Goal: Task Accomplishment & Management: Manage account settings

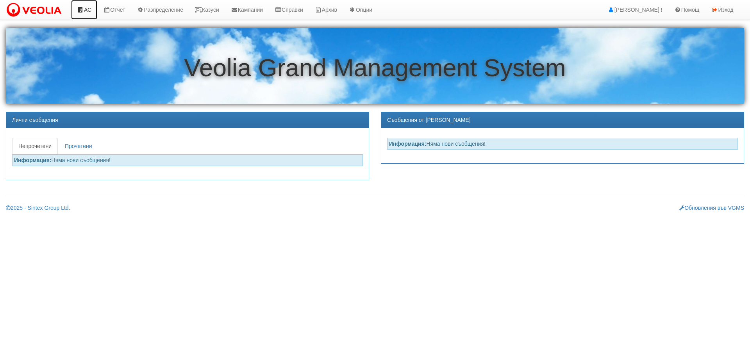
click at [89, 11] on link "АС" at bounding box center [84, 10] width 26 height 20
click at [219, 9] on link "Казуси" at bounding box center [207, 10] width 36 height 20
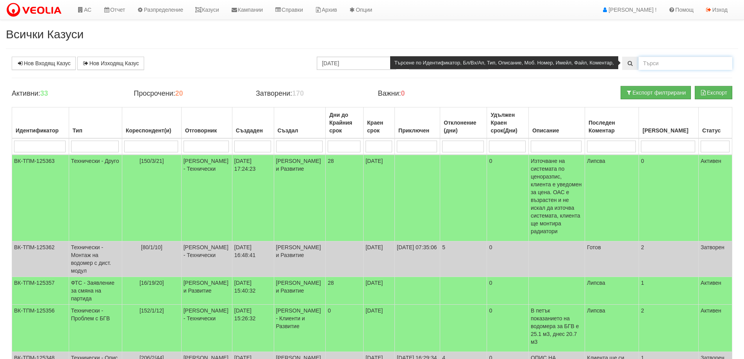
click at [655, 65] on input "text" at bounding box center [685, 63] width 94 height 13
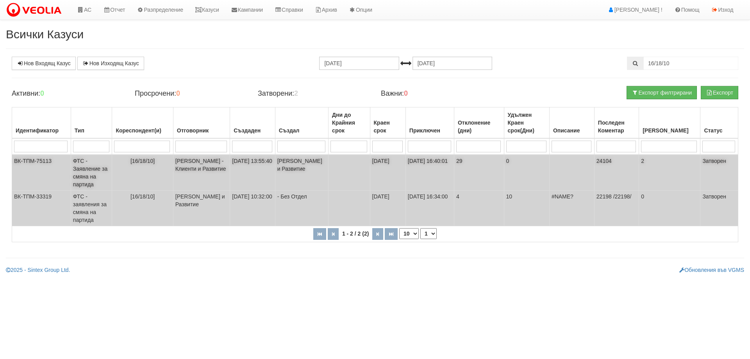
click at [95, 171] on td "ФТС - Заявление за смяна на партида" at bounding box center [91, 173] width 41 height 36
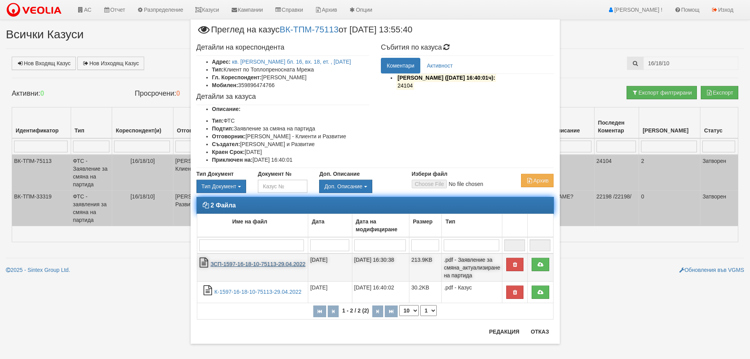
click at [257, 263] on link "ЗСП-1597-16-18-10-75113-29.04.2022" at bounding box center [257, 264] width 95 height 6
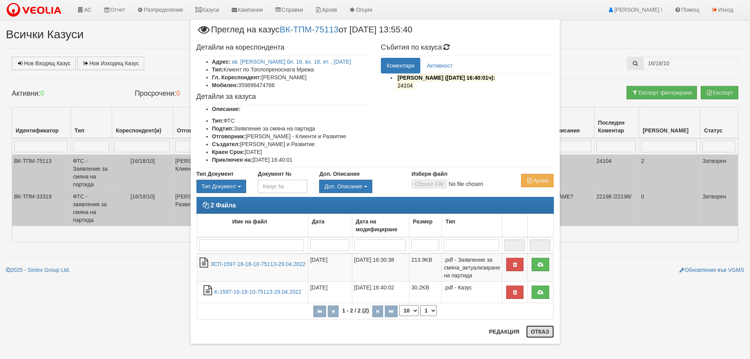
drag, startPoint x: 541, startPoint y: 334, endPoint x: 539, endPoint y: 330, distance: 4.6
click at [541, 334] on button "Отказ" at bounding box center [540, 331] width 28 height 12
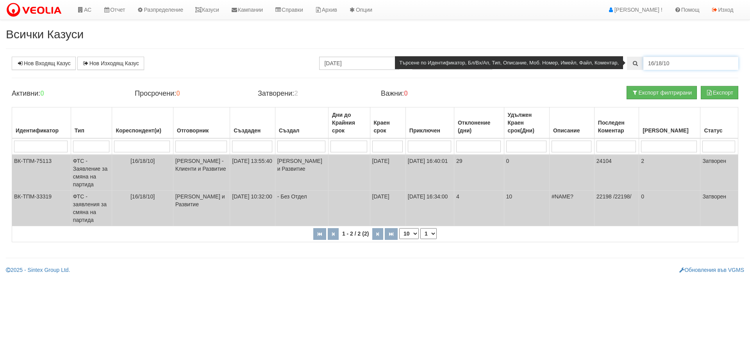
drag, startPoint x: 675, startPoint y: 63, endPoint x: 643, endPoint y: 64, distance: 32.1
click at [643, 64] on input "16/18/10" at bounding box center [690, 63] width 95 height 13
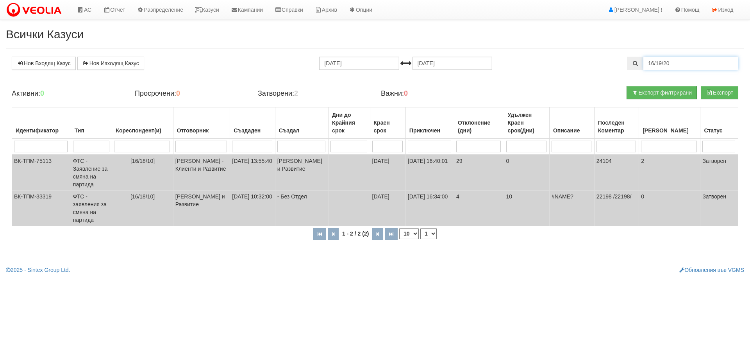
type input "16/19/20"
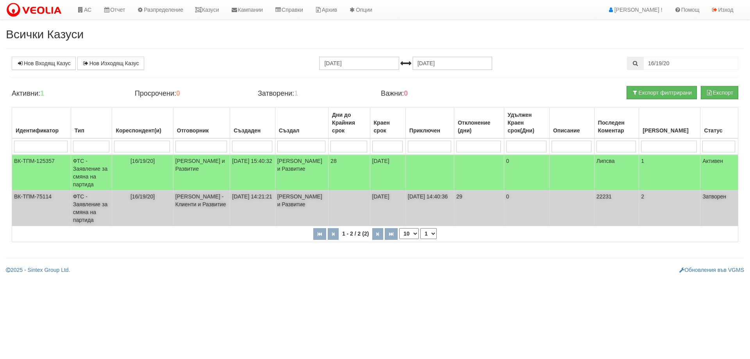
click at [93, 212] on td "ФТС - Заявление за смяна на партида" at bounding box center [91, 209] width 41 height 36
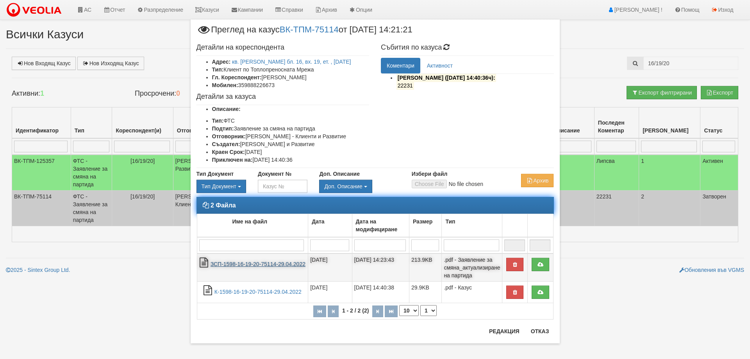
click at [250, 265] on link "ЗСП-1598-16-19-20-75114-29.04.2022" at bounding box center [257, 264] width 95 height 6
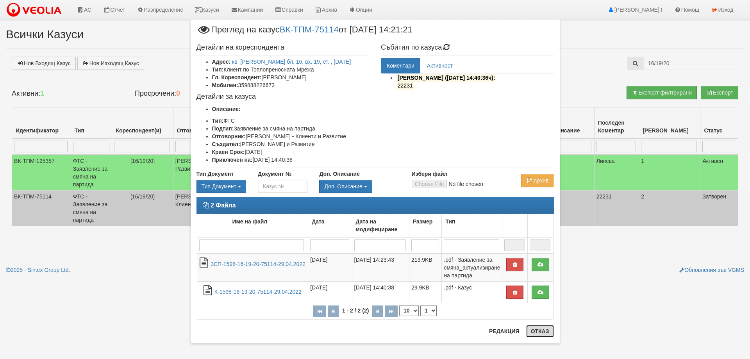
click at [539, 330] on button "Отказ" at bounding box center [540, 331] width 28 height 12
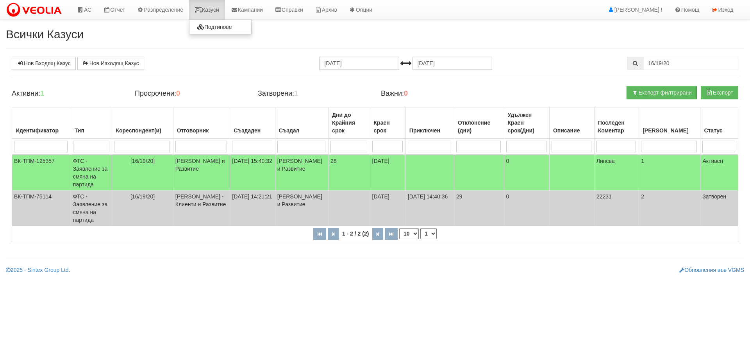
click at [212, 9] on link "Казуси" at bounding box center [207, 10] width 36 height 20
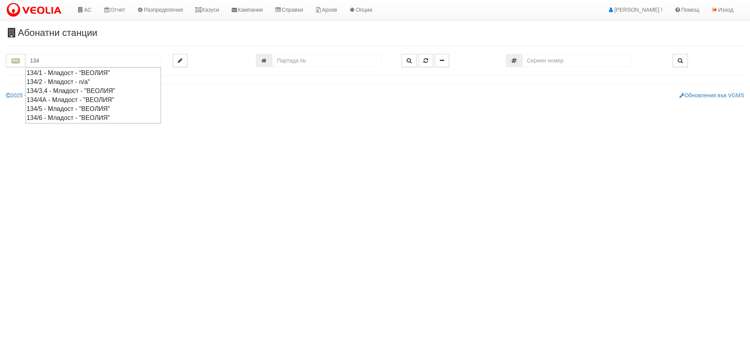
click at [47, 100] on div "134/4А - Младост - "ВЕОЛИЯ"" at bounding box center [93, 99] width 133 height 9
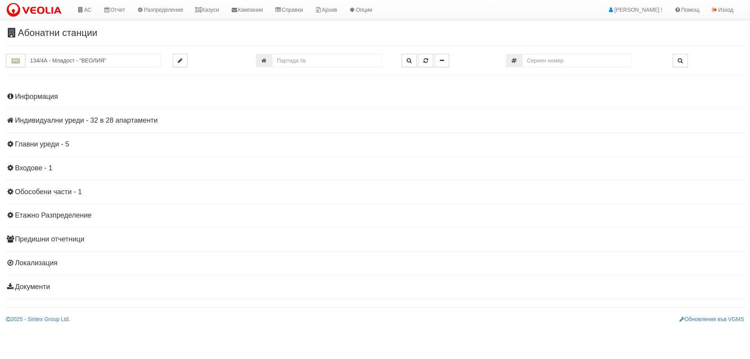
click at [129, 121] on h4 "Индивидуални уреди - 32 в 28 апартаменти" at bounding box center [375, 121] width 738 height 8
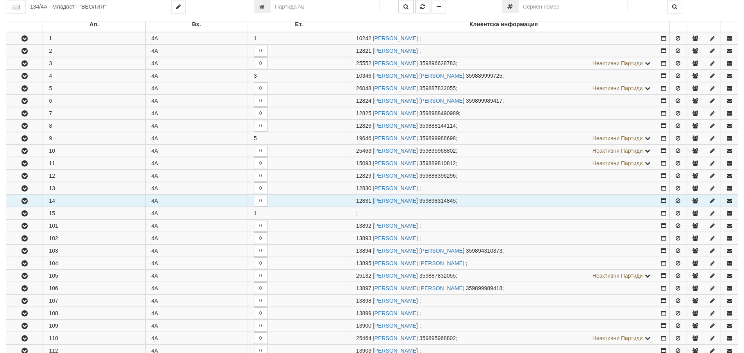
scroll to position [156, 0]
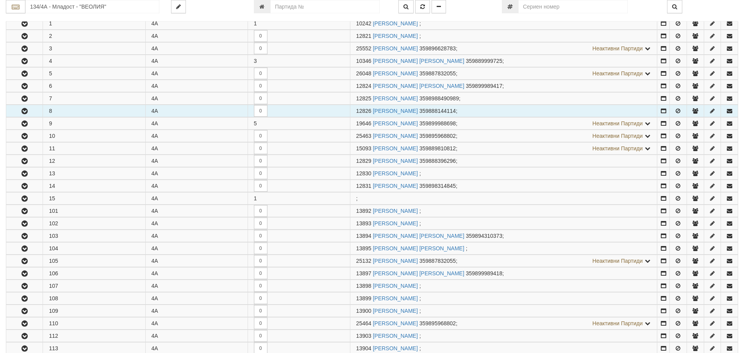
click at [25, 109] on icon "button" at bounding box center [24, 111] width 9 height 5
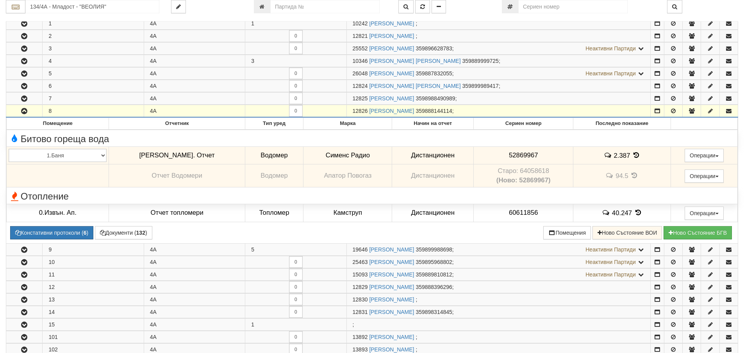
click at [25, 111] on icon "button" at bounding box center [24, 111] width 9 height 5
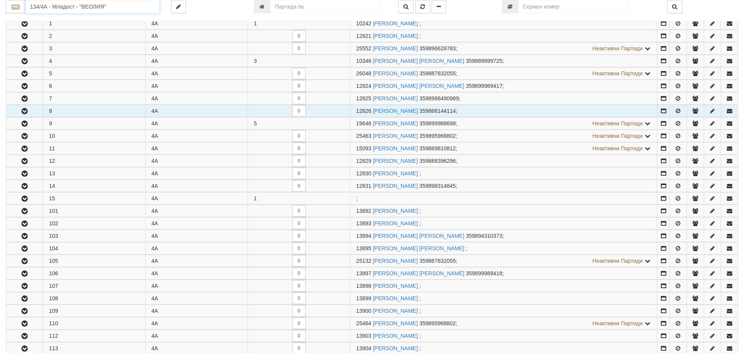
click at [50, 5] on input "134/4А - Младост - "ВЕОЛИЯ"" at bounding box center [92, 6] width 134 height 13
click at [50, 37] on div "112/5,6 - Младост - "ВЕОЛИЯ"" at bounding box center [93, 36] width 132 height 9
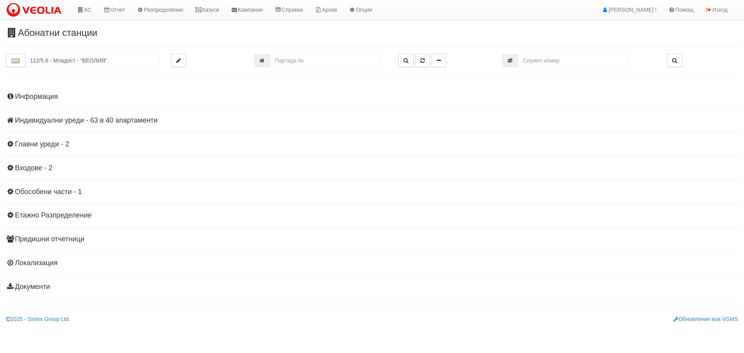
scroll to position [0, 0]
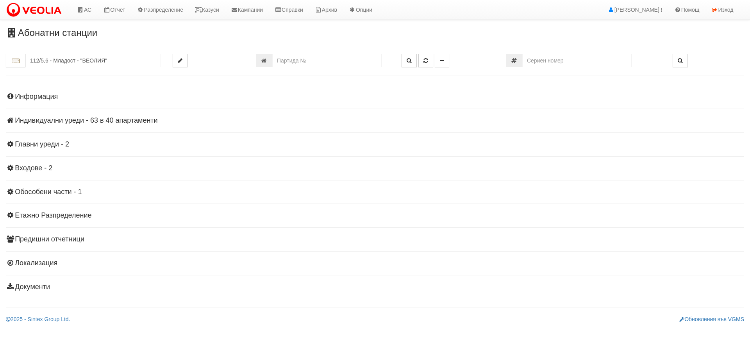
click at [86, 117] on h4 "Индивидуални уреди - 63 в 40 апартаменти" at bounding box center [375, 121] width 738 height 8
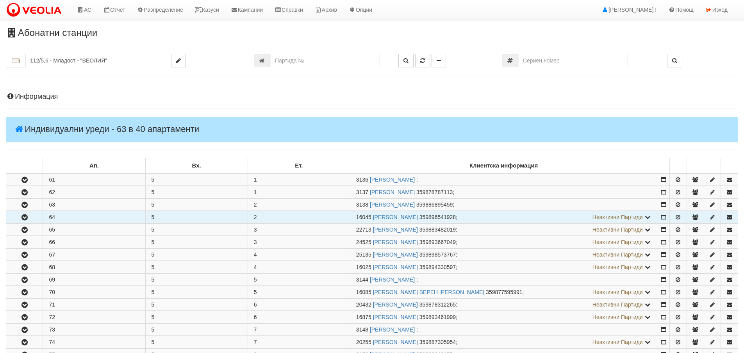
click at [24, 219] on icon "button" at bounding box center [24, 217] width 9 height 5
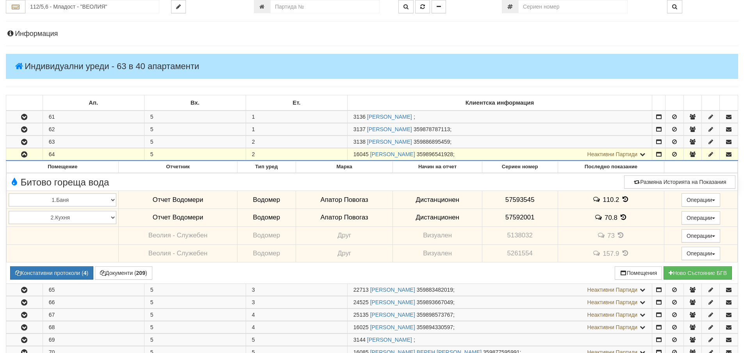
scroll to position [78, 0]
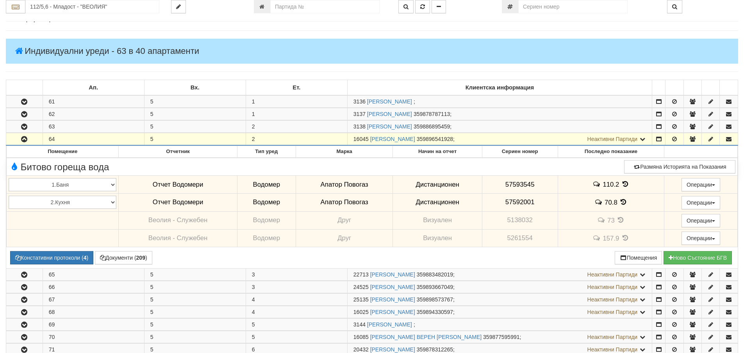
click at [25, 137] on icon "button" at bounding box center [24, 139] width 9 height 5
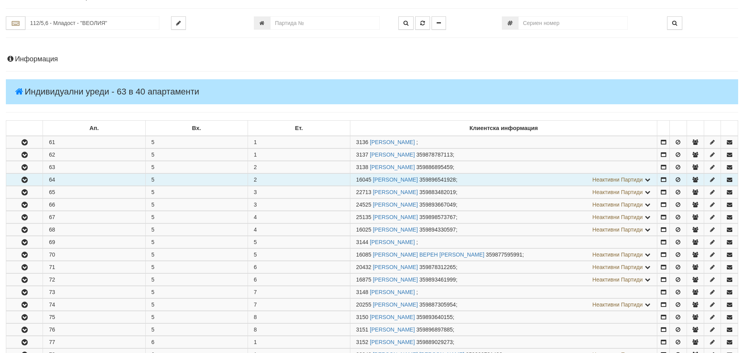
scroll to position [0, 0]
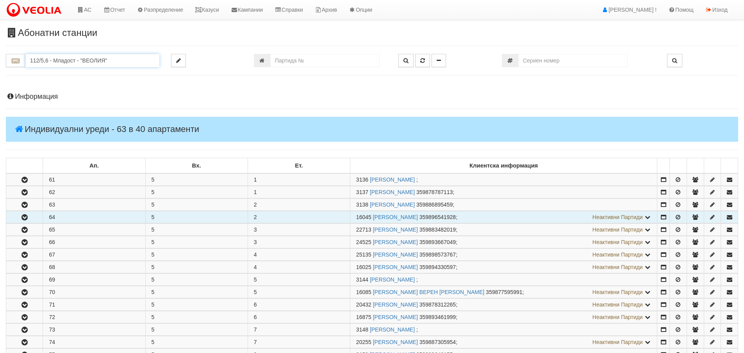
click at [48, 63] on input "112/5,6 - Младост - "ВЕОЛИЯ"" at bounding box center [92, 60] width 134 height 13
click at [53, 72] on div "003/1 - Възраждане - "ВЕОЛИЯ"" at bounding box center [93, 72] width 132 height 9
type input "003/1 - Възраждане - "ВЕОЛИЯ""
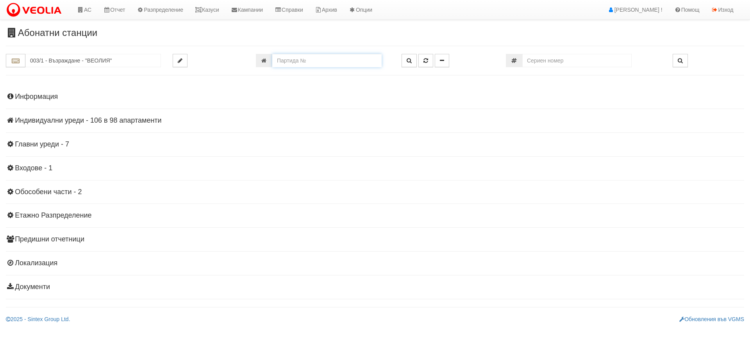
click at [284, 62] on input "number" at bounding box center [326, 60] width 109 height 13
type input "26104"
click at [427, 57] on button "button" at bounding box center [425, 60] width 15 height 13
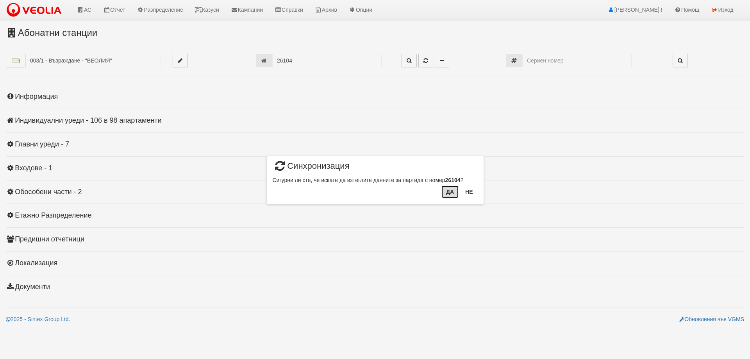
click at [452, 195] on button "Да" at bounding box center [449, 191] width 17 height 12
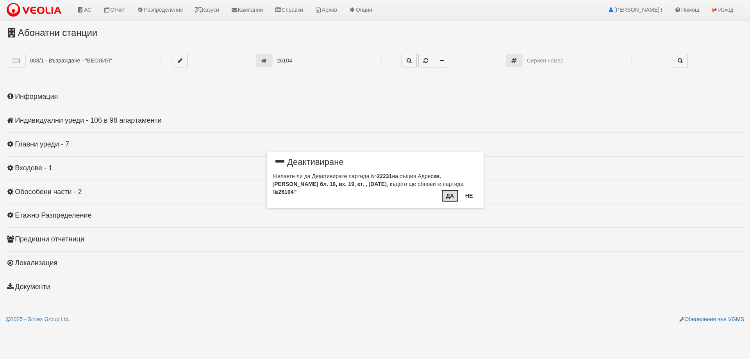
click at [449, 194] on button "Да" at bounding box center [449, 195] width 17 height 12
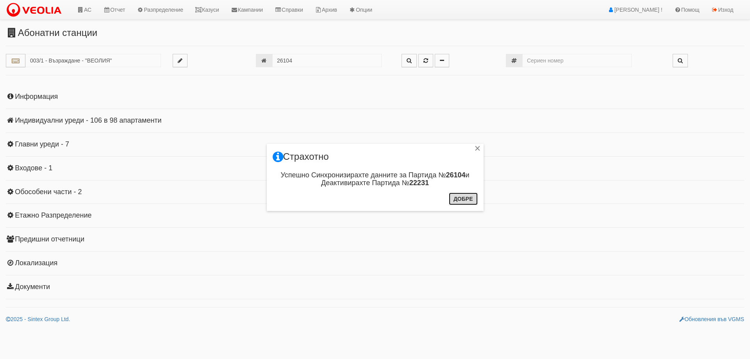
click at [462, 197] on button "Добре" at bounding box center [463, 199] width 29 height 12
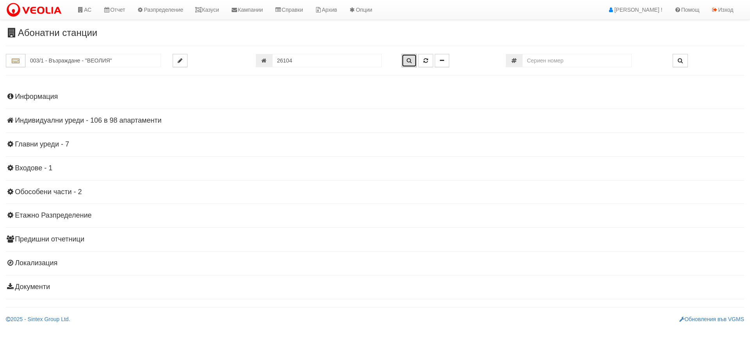
click at [409, 61] on icon "button" at bounding box center [409, 60] width 5 height 5
type input "016/19 - "ВЕОЛИЯ ЕНЕРДЖИ ВАРНА " ЕАД"
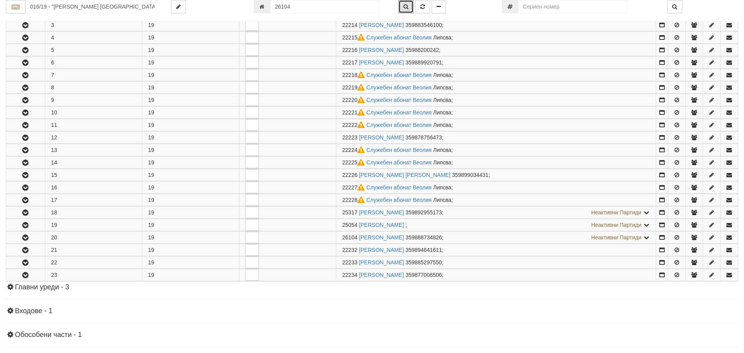
scroll to position [298, 0]
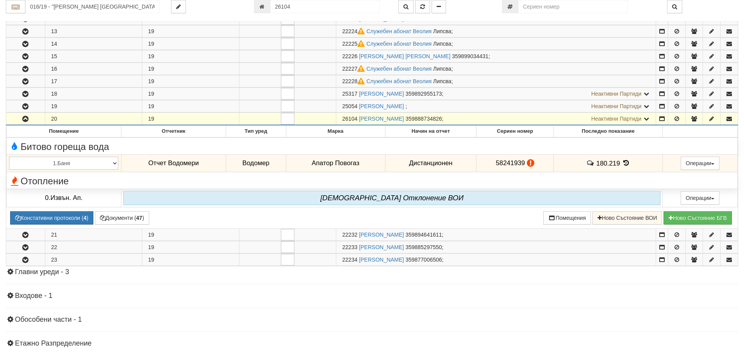
click at [617, 119] on span "Неактивни Партиди" at bounding box center [616, 119] width 50 height 6
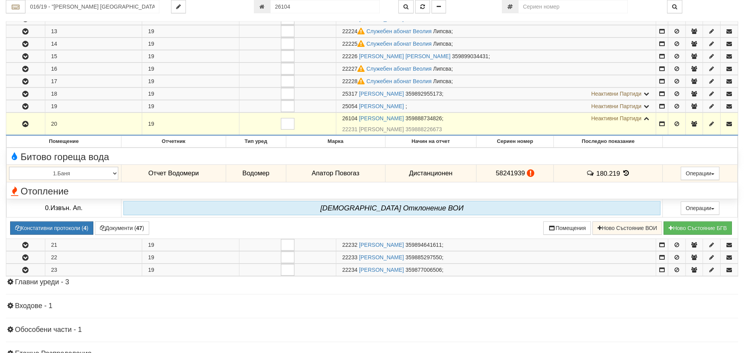
click at [617, 119] on span "Неактивни Партиди" at bounding box center [616, 118] width 50 height 6
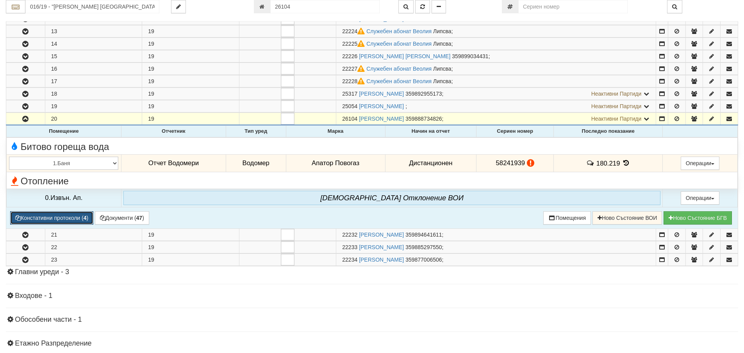
click at [49, 215] on button "Констативни протоколи ( 4 )" at bounding box center [51, 217] width 83 height 13
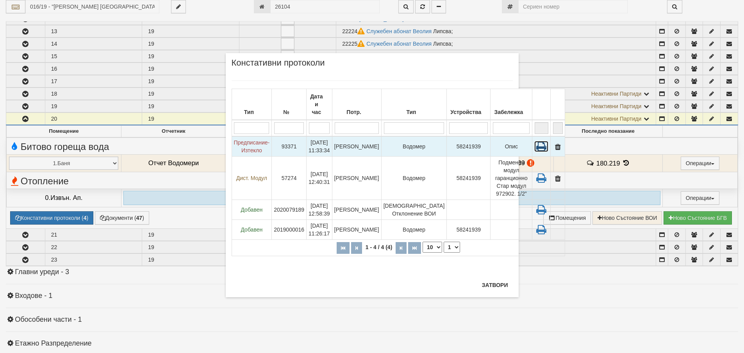
click at [534, 141] on icon at bounding box center [541, 146] width 14 height 11
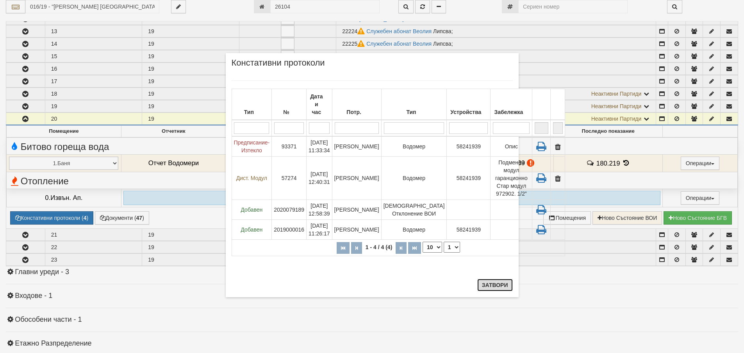
click at [496, 286] on button "Затвори" at bounding box center [495, 285] width 36 height 12
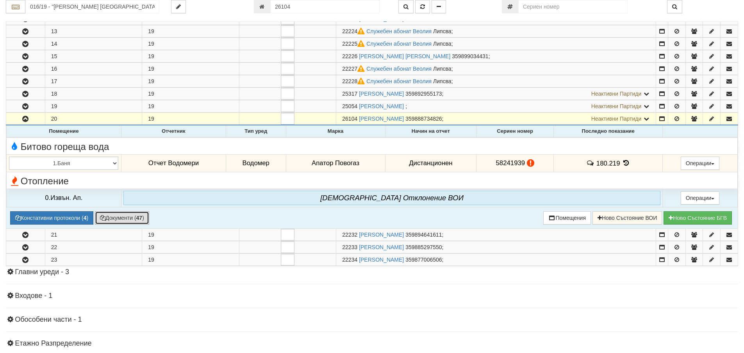
click at [117, 220] on button "Документи ( 47 )" at bounding box center [122, 217] width 54 height 13
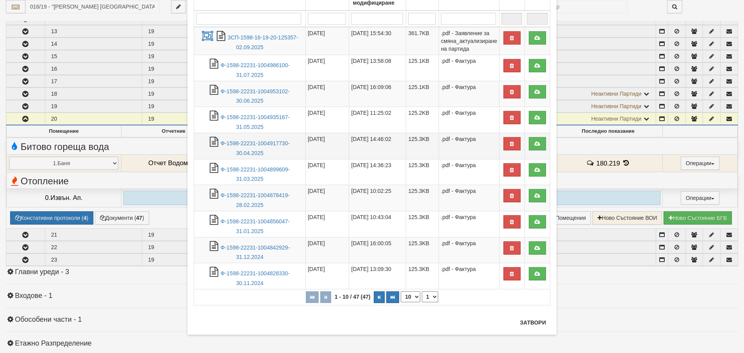
scroll to position [70, 0]
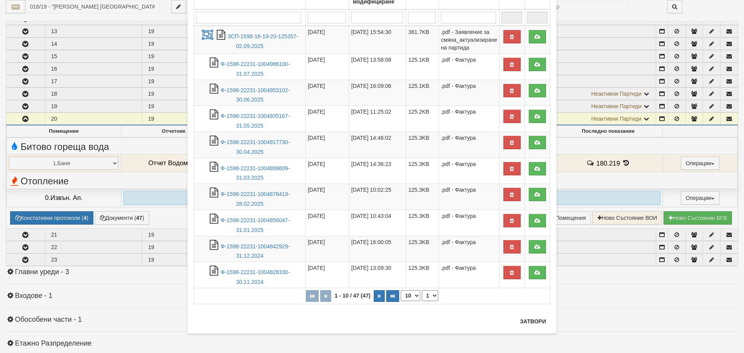
click at [414, 295] on select "10 20 30 40" at bounding box center [411, 295] width 20 height 11
select select "40"
click at [401, 301] on select "10 20 30 40" at bounding box center [411, 295] width 20 height 11
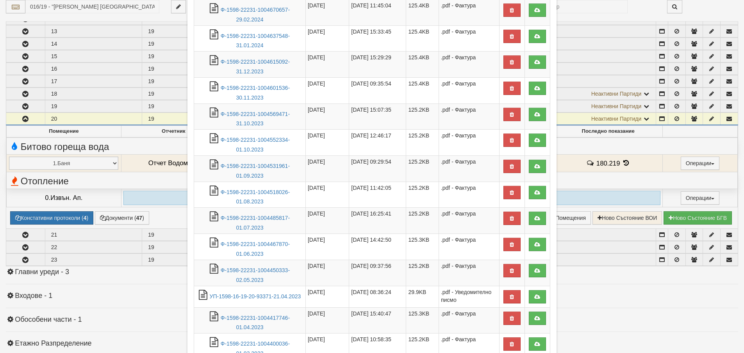
scroll to position [617, 0]
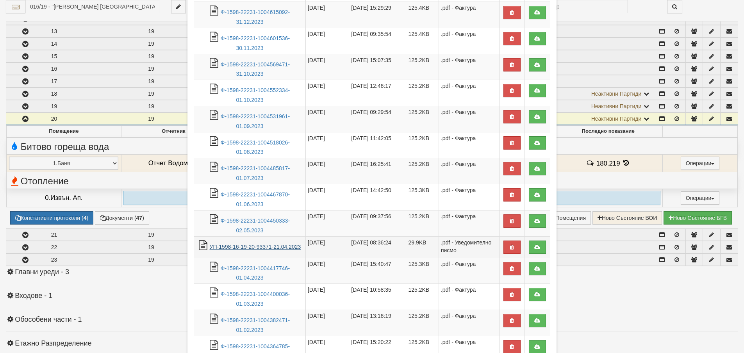
click at [267, 246] on link "УП-1598-16-19-20-93371-21.04.2023" at bounding box center [255, 247] width 91 height 6
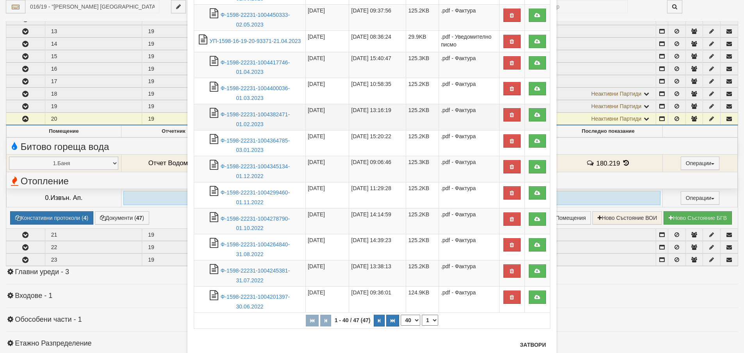
scroll to position [846, 0]
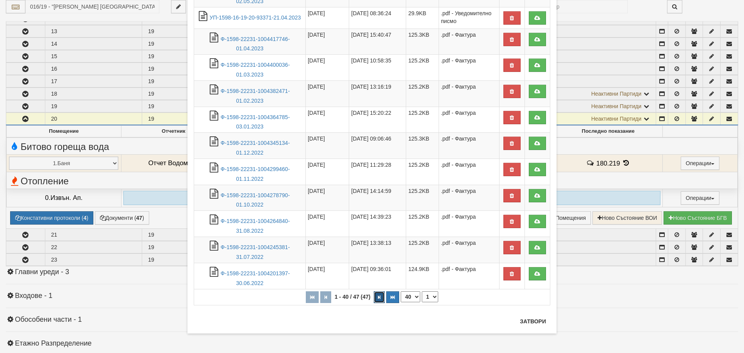
click at [378, 298] on button "button" at bounding box center [379, 297] width 11 height 12
select select "2"
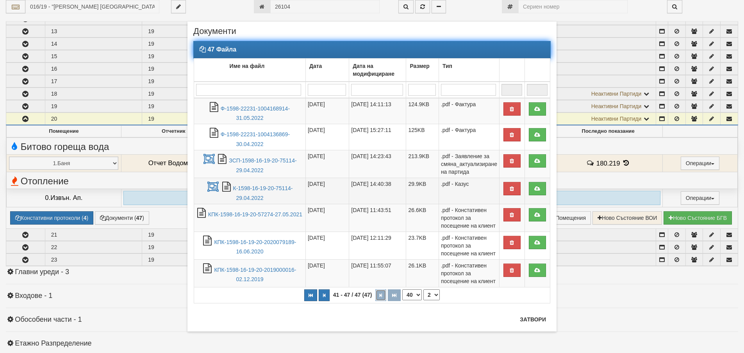
scroll to position [0, 0]
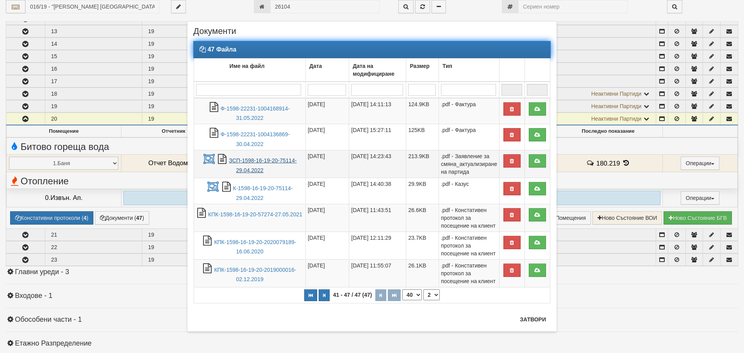
click at [277, 160] on link "ЗСП-1598-16-19-20-75114-29.04.2022" at bounding box center [263, 165] width 68 height 16
click at [231, 212] on link "КПК-1598-16-19-20-57274-27.05.2021" at bounding box center [255, 214] width 94 height 6
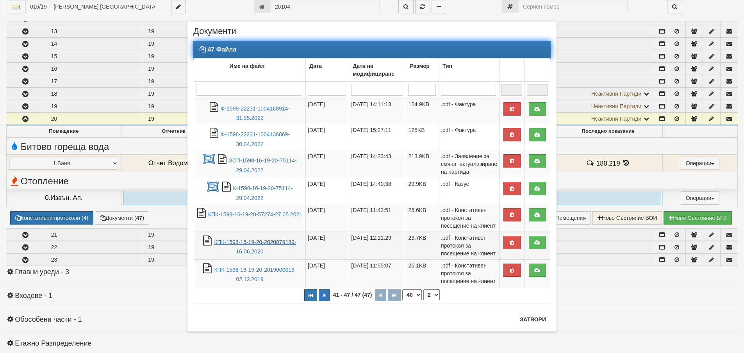
click at [250, 243] on link "КПК-1598-16-19-20-2020079189-16.06.2020" at bounding box center [255, 247] width 82 height 16
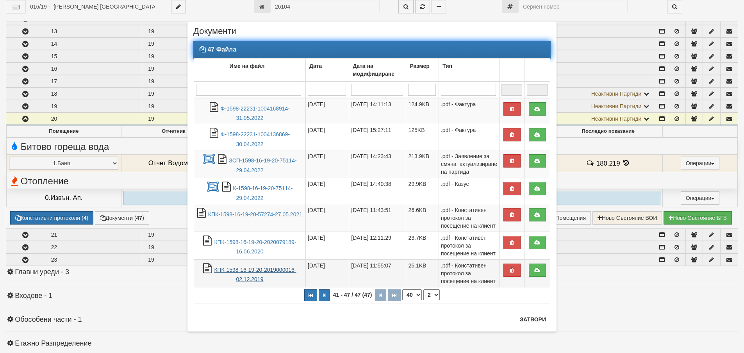
click at [242, 270] on link "КПК-1598-16-19-20-2019000016-02.12.2019" at bounding box center [255, 275] width 82 height 16
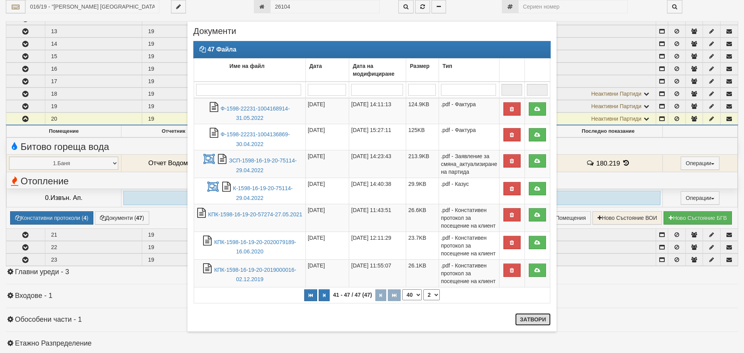
click at [521, 322] on button "Затвори" at bounding box center [533, 319] width 36 height 12
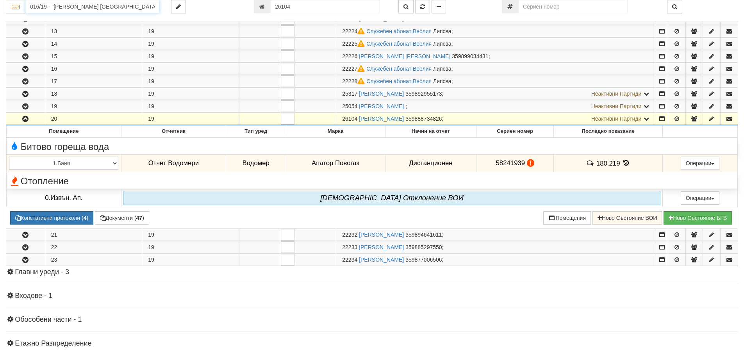
click at [54, 8] on input "016/19 - "ВЕОЛИЯ ЕНЕРДЖИ ВАРНА " ЕАД" at bounding box center [92, 6] width 134 height 13
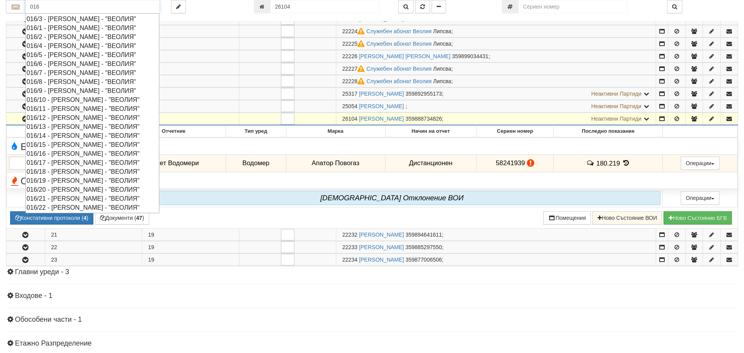
click at [76, 170] on div "016/18 - Орхид Хилс - "ВЕОЛИЯ"" at bounding box center [93, 171] width 132 height 9
type input "016/18 - Орхид Хилс - "ВЕОЛИЯ""
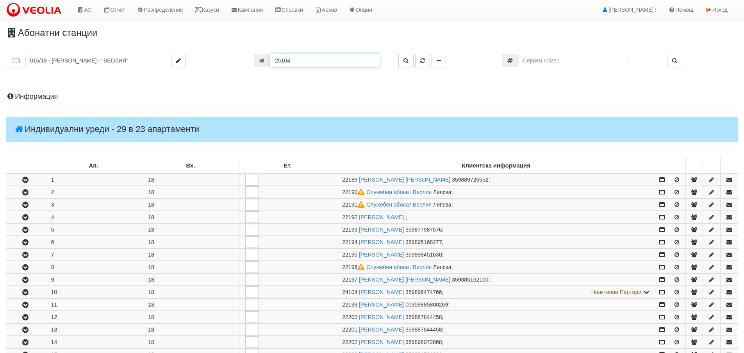
drag, startPoint x: 298, startPoint y: 57, endPoint x: 280, endPoint y: 59, distance: 17.3
click at [290, 59] on input "26104" at bounding box center [324, 60] width 109 height 13
type input "25768"
click at [423, 59] on icon "button" at bounding box center [422, 60] width 5 height 5
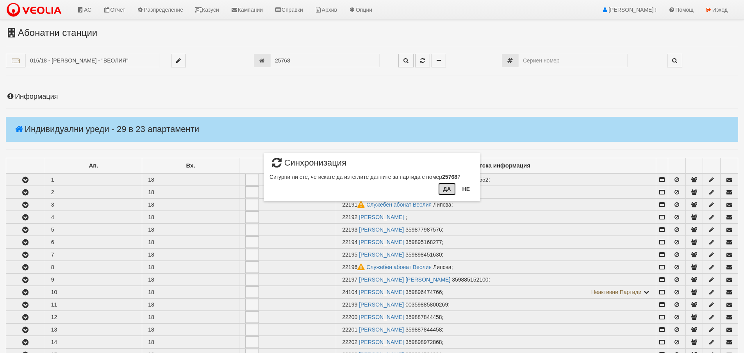
click at [448, 190] on button "Да" at bounding box center [446, 189] width 17 height 12
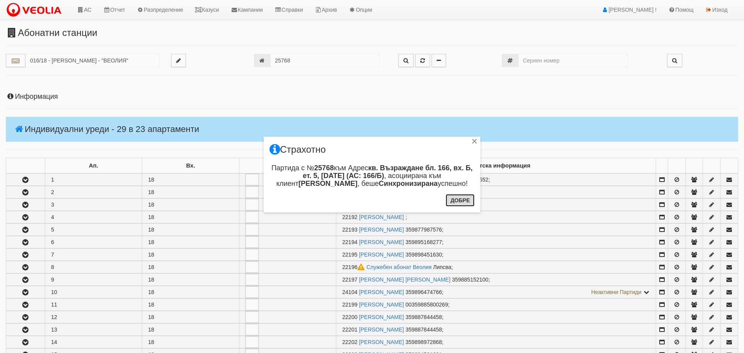
click at [461, 200] on button "Добре" at bounding box center [460, 200] width 29 height 12
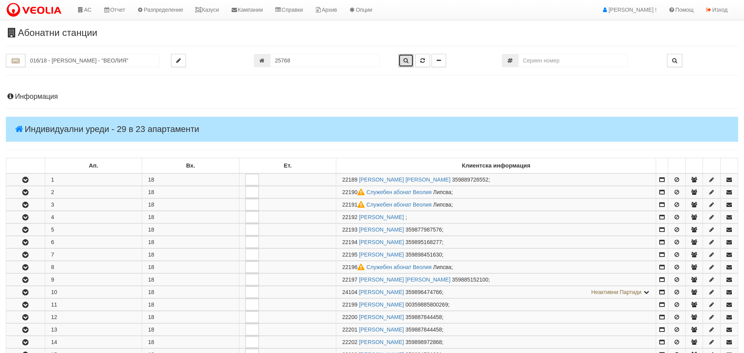
click at [407, 61] on icon "button" at bounding box center [405, 60] width 5 height 5
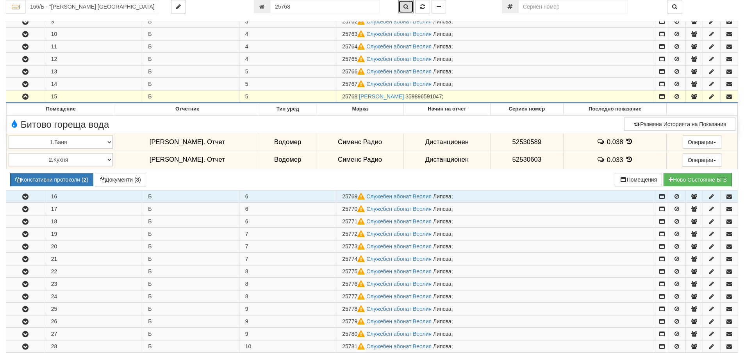
scroll to position [251, 0]
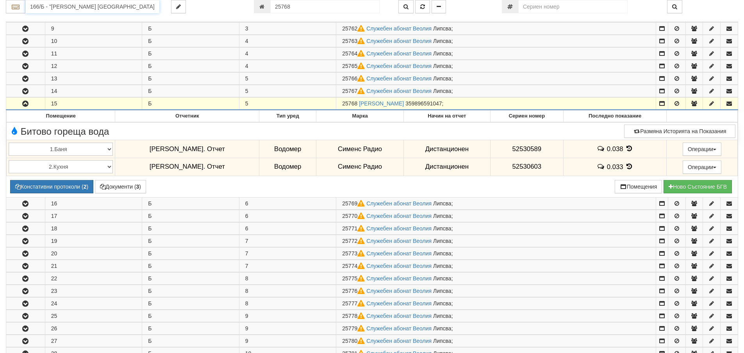
click at [88, 8] on input "166/Б - "ВЕОЛИЯ ЕНЕРДЖИ ВАРНА " ЕАД" at bounding box center [92, 6] width 134 height 13
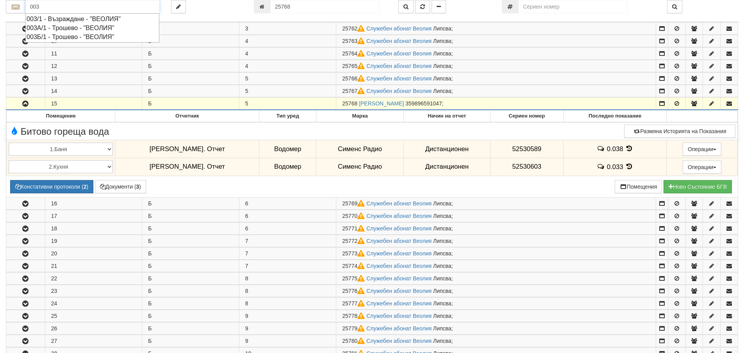
click at [67, 18] on div "003/1 - Възраждане - "ВЕОЛИЯ"" at bounding box center [93, 18] width 132 height 9
type input "003/1 - Възраждане - "ВЕОЛИЯ""
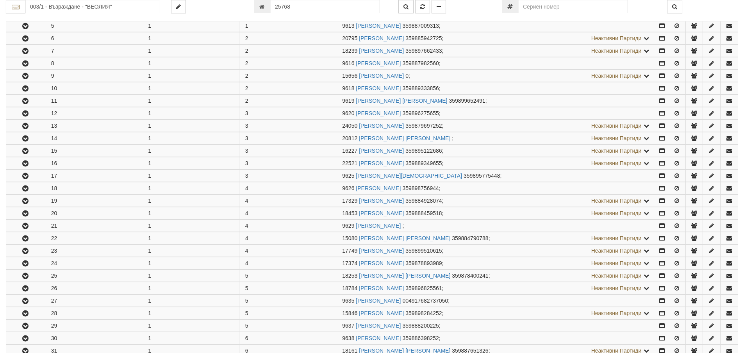
scroll to position [234, 0]
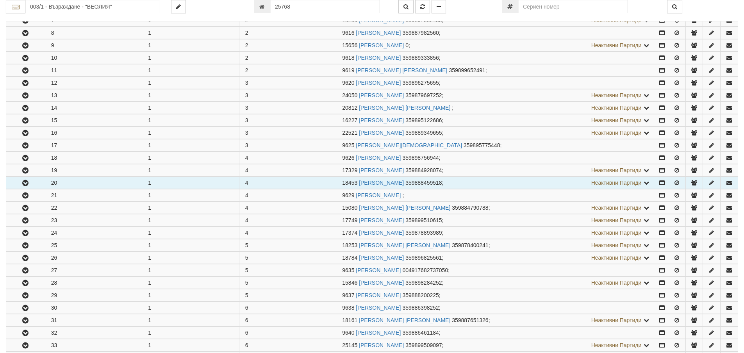
click at [30, 182] on button "button" at bounding box center [25, 183] width 39 height 12
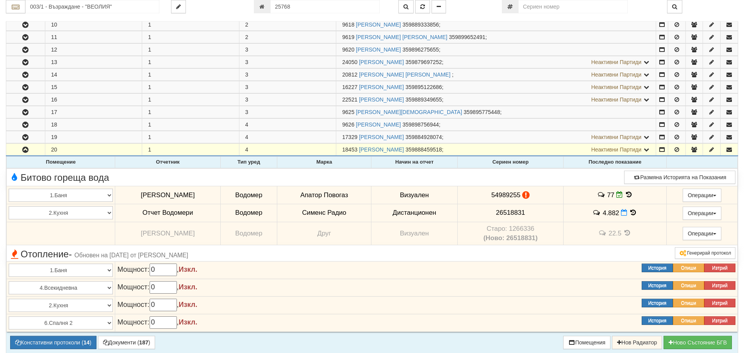
scroll to position [312, 0]
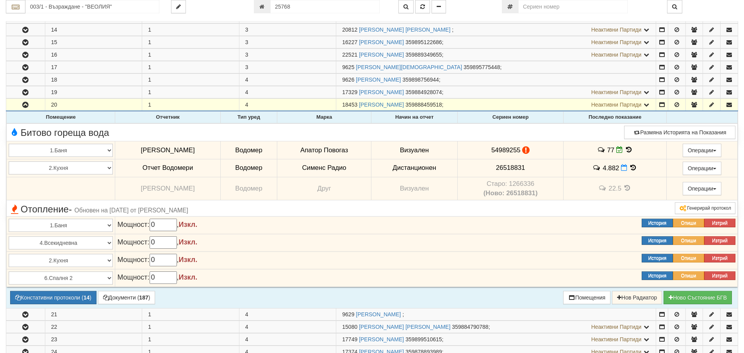
click at [625, 150] on icon at bounding box center [628, 149] width 9 height 7
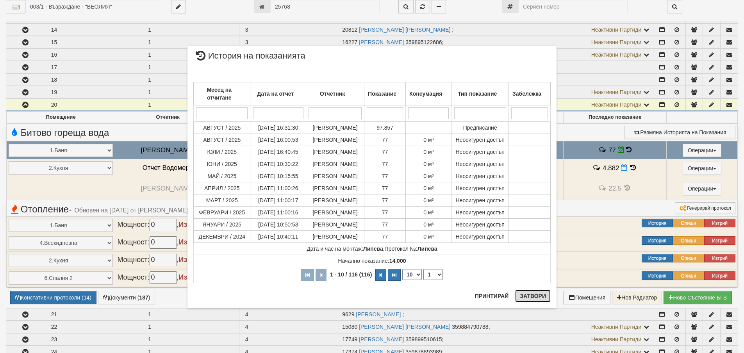
click at [535, 296] on button "Затвори" at bounding box center [533, 296] width 36 height 12
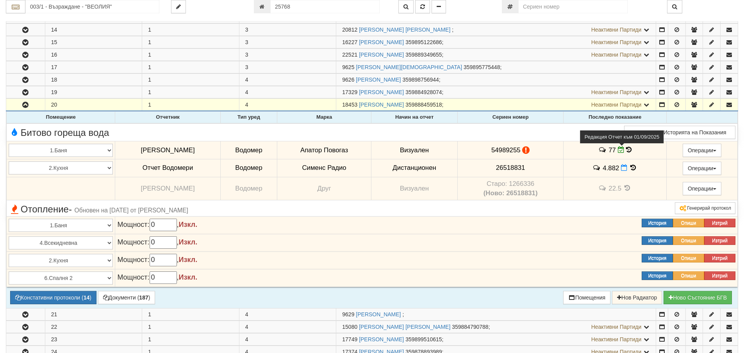
click at [619, 150] on icon at bounding box center [621, 149] width 7 height 7
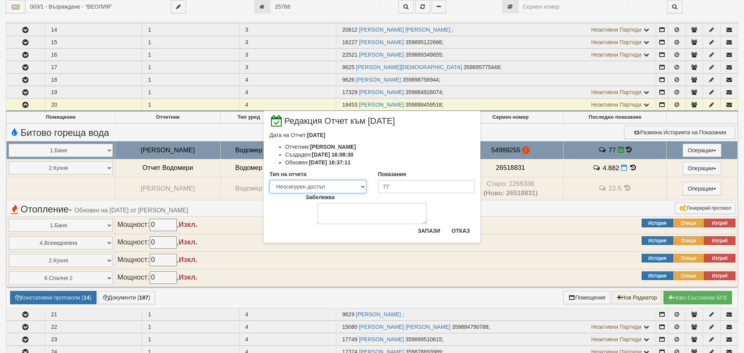
click at [362, 187] on select "Визуален Телефон Бележка Неосигурен достъп Самоотчет Служебно Дистанционен" at bounding box center [317, 186] width 97 height 13
select select "89c75930-9bfd-e511-80be-8d5a1dced85a"
click at [269, 180] on select "Визуален Телефон Бележка Неосигурен достъп Самоотчет Служебно Дистанционен" at bounding box center [317, 186] width 97 height 13
drag, startPoint x: 394, startPoint y: 185, endPoint x: 380, endPoint y: 187, distance: 14.6
click at [380, 187] on input "77" at bounding box center [426, 186] width 97 height 13
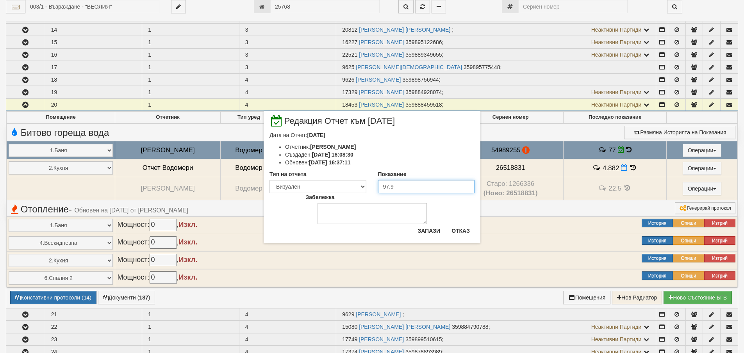
type input "97.9"
click at [341, 212] on textarea "Забележка" at bounding box center [371, 213] width 109 height 21
type textarea "02.09.2025"
click at [442, 230] on button "Запази" at bounding box center [429, 231] width 32 height 12
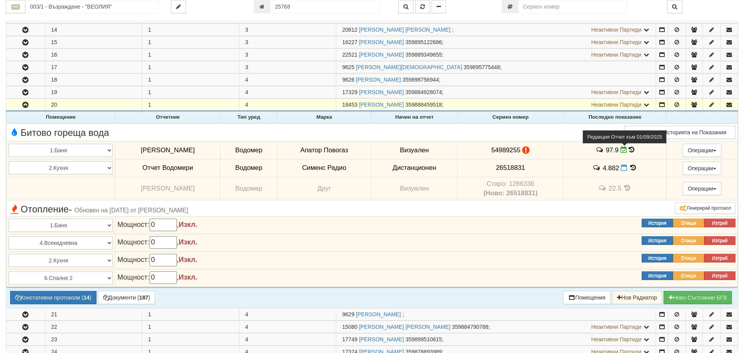
click at [623, 149] on icon at bounding box center [624, 149] width 7 height 7
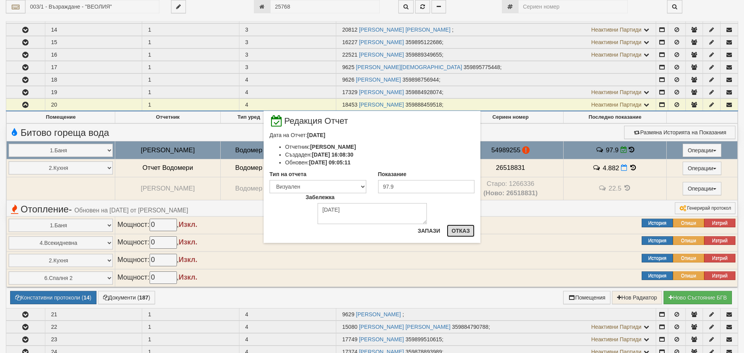
click at [464, 232] on button "Отказ" at bounding box center [461, 231] width 28 height 12
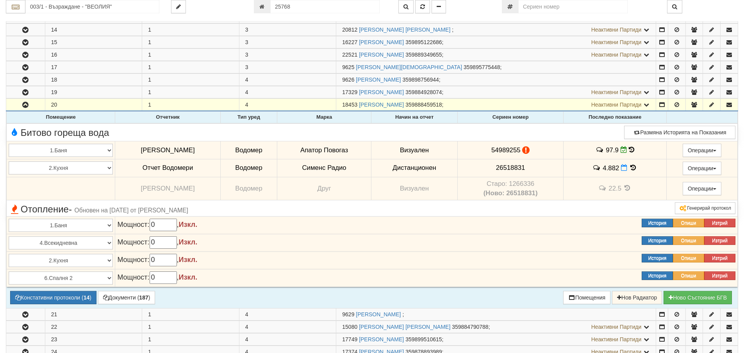
click at [629, 149] on icon at bounding box center [631, 149] width 5 height 7
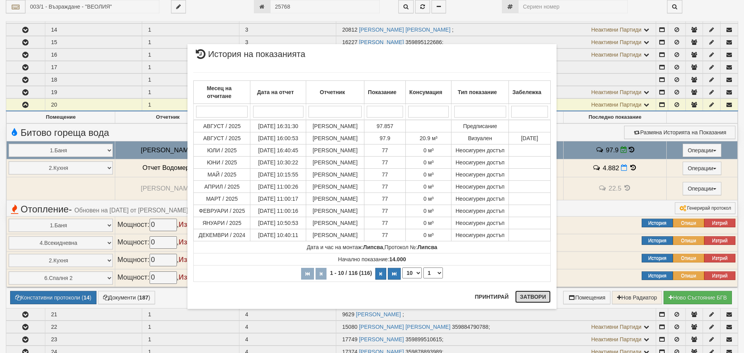
click at [531, 297] on button "Затвори" at bounding box center [533, 297] width 36 height 12
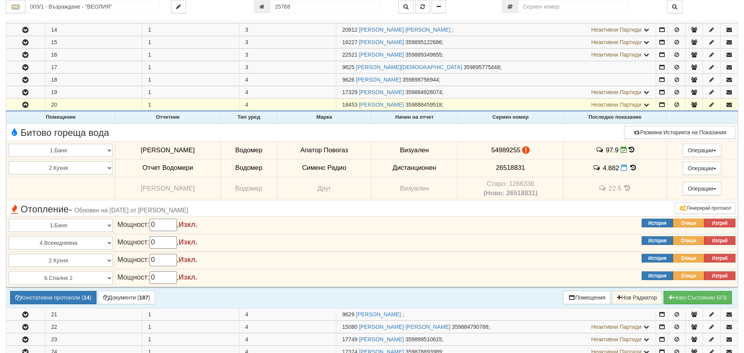
click at [585, 265] on div "Изтрий Опиши История" at bounding box center [662, 260] width 157 height 12
click at [629, 168] on icon at bounding box center [633, 167] width 9 height 7
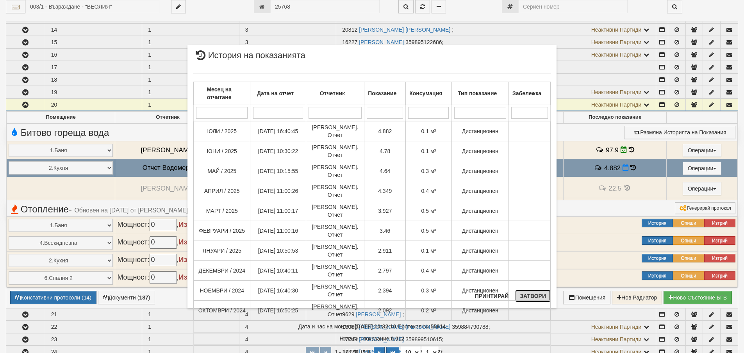
click at [528, 300] on button "Затвори" at bounding box center [533, 296] width 36 height 12
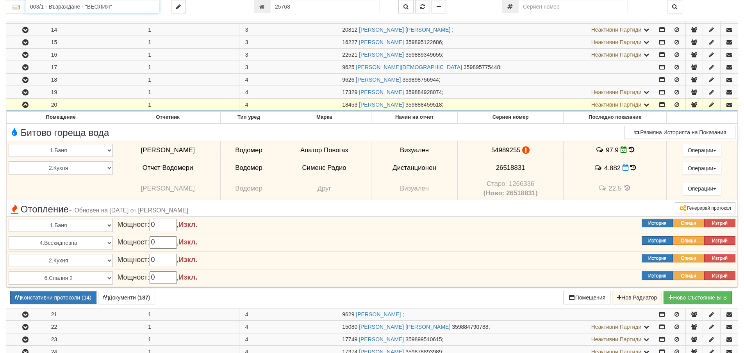
click at [60, 4] on input "003/1 - Възраждане - "ВЕОЛИЯ"" at bounding box center [92, 6] width 134 height 13
click at [56, 20] on div "012/1 - ул. Васил Чекаларов - "ВЕОЛИЯ"" at bounding box center [93, 18] width 132 height 9
type input "012/1 - ул. Васил Чекаларов - "ВЕОЛИЯ""
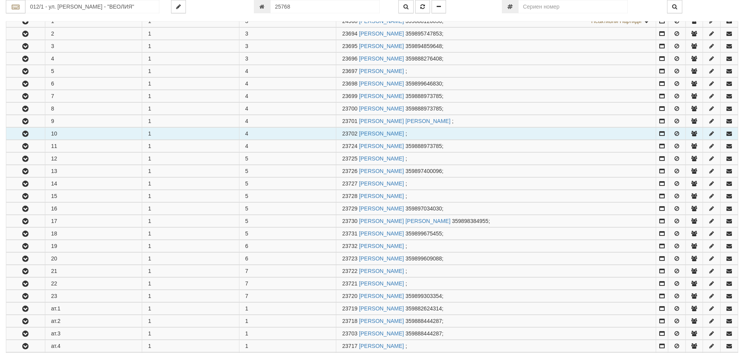
scroll to position [195, 0]
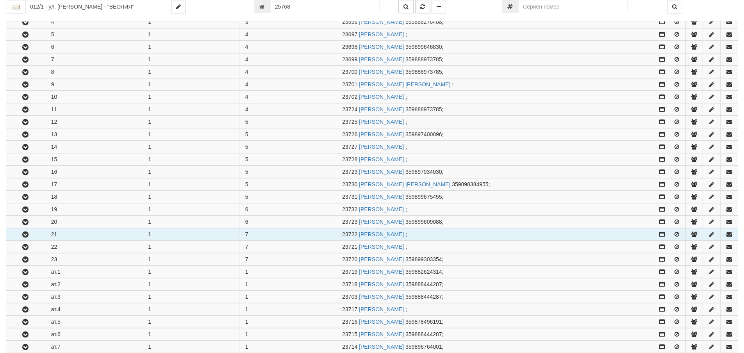
click at [21, 235] on icon "button" at bounding box center [25, 234] width 9 height 5
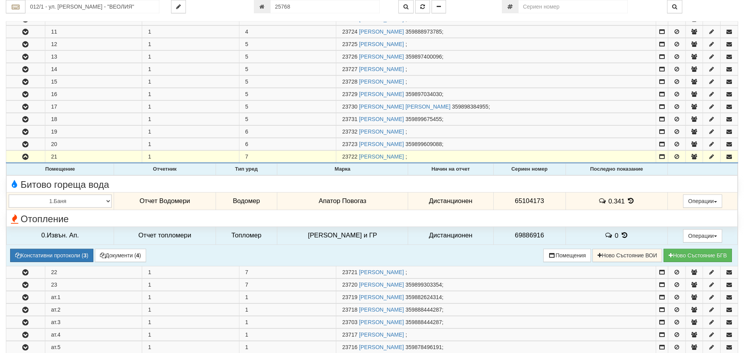
scroll to position [273, 0]
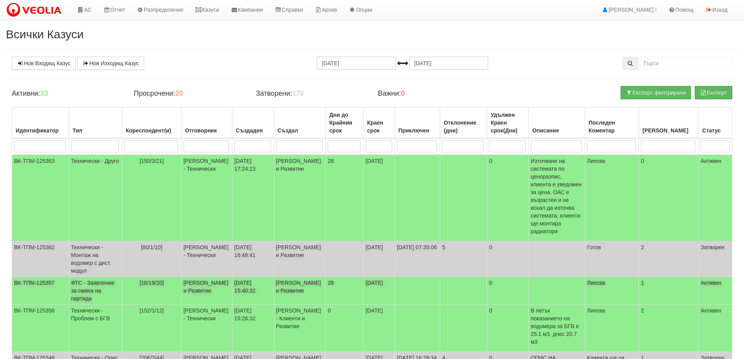
click at [102, 277] on td "ФТС - Заявление за смяна на партида" at bounding box center [95, 291] width 53 height 28
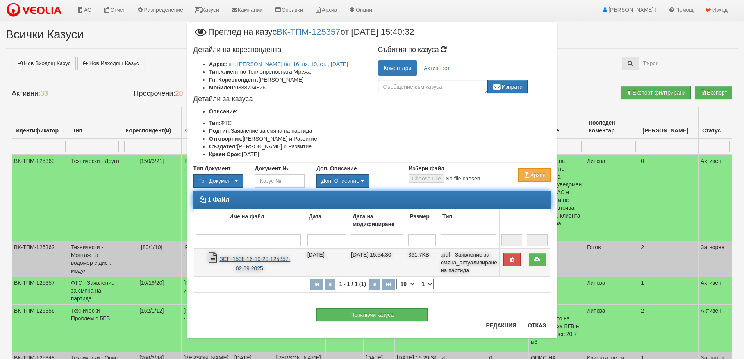
click at [242, 257] on link "ЗСП-1598-16-19-20-125357-02.09.2025" at bounding box center [254, 264] width 71 height 16
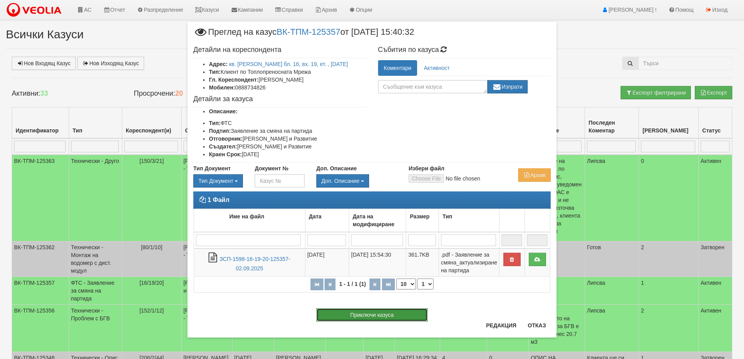
click at [387, 314] on button "Приключи казуса" at bounding box center [371, 314] width 111 height 13
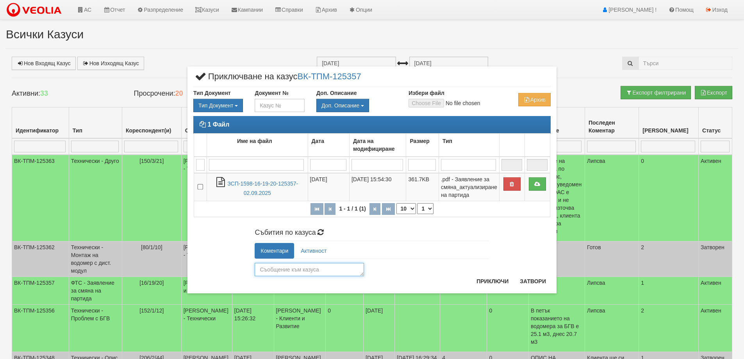
click at [278, 269] on textarea at bounding box center [309, 269] width 109 height 13
type textarea "26104"
click at [496, 280] on button "Приключи" at bounding box center [492, 281] width 41 height 12
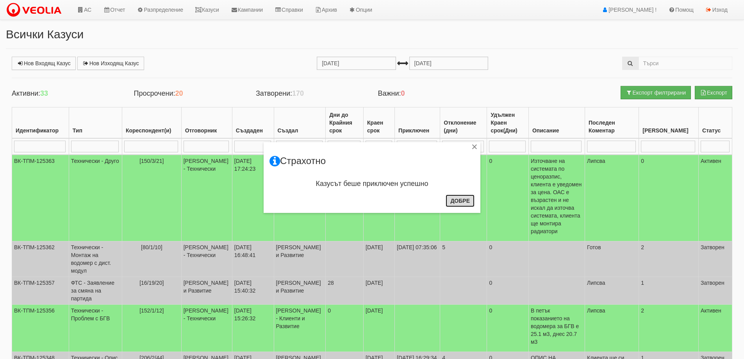
click at [457, 199] on button "Добре" at bounding box center [460, 200] width 29 height 12
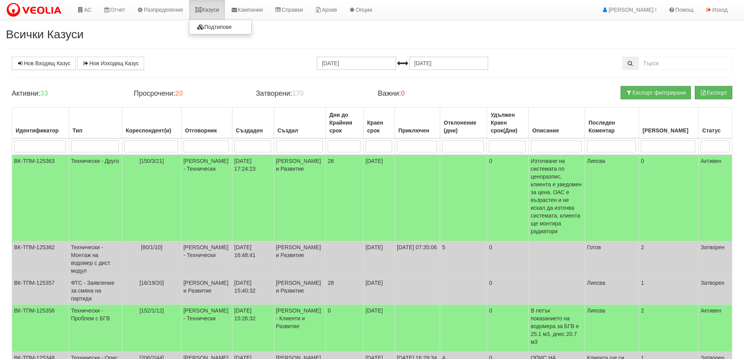
click at [218, 14] on link "Казуси" at bounding box center [207, 10] width 36 height 20
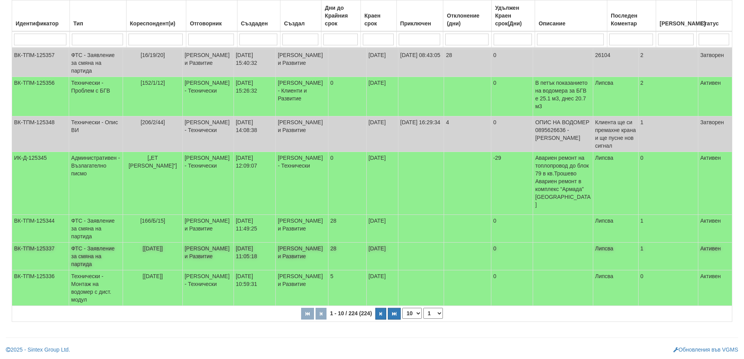
scroll to position [244, 0]
click at [100, 214] on td "ФТС - Заявление за смяна на партида" at bounding box center [96, 228] width 54 height 28
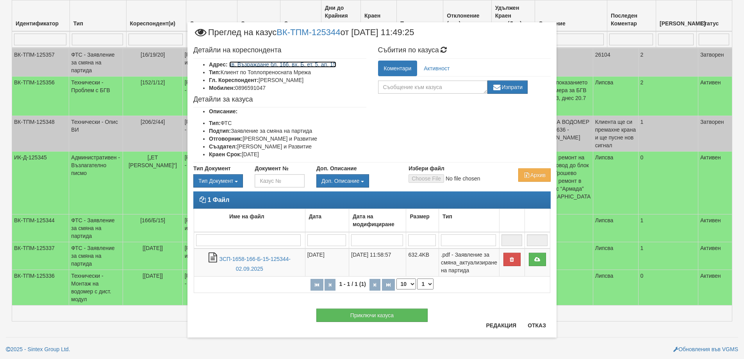
click at [308, 66] on link "кв. Възраждане бл. 166, вх. Б, ет. 5, ап. 15" at bounding box center [282, 64] width 107 height 6
click at [540, 327] on button "Отказ" at bounding box center [537, 325] width 28 height 12
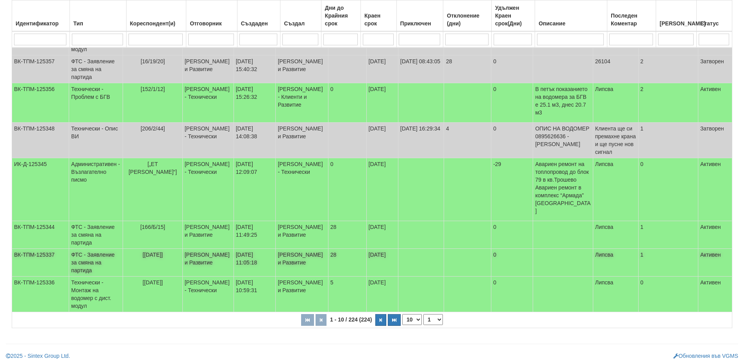
scroll to position [234, 0]
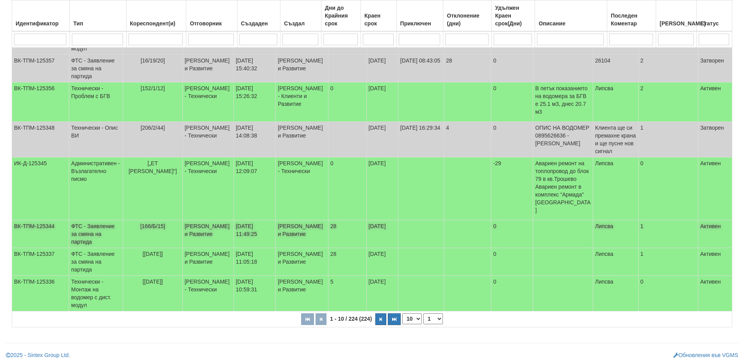
click at [99, 222] on td "ФТС - Заявление за смяна на партида" at bounding box center [96, 234] width 54 height 28
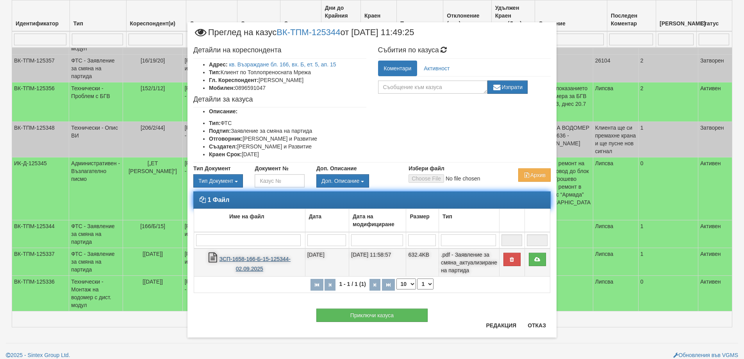
click at [247, 260] on link "ЗСП-1658-166-Б-15-125344-02.09.2025" at bounding box center [254, 264] width 71 height 16
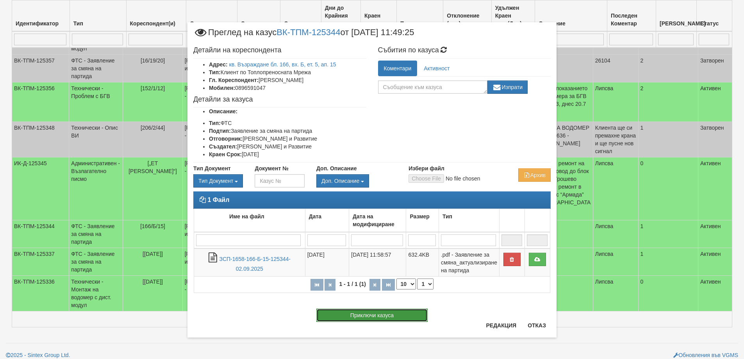
click at [368, 317] on button "Приключи казуса" at bounding box center [371, 315] width 111 height 13
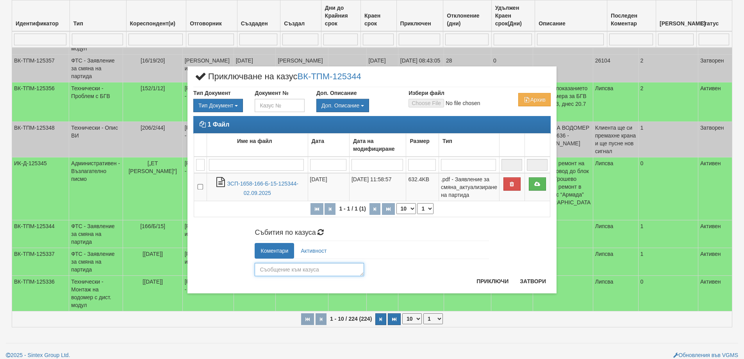
click at [281, 267] on textarea at bounding box center [309, 269] width 109 height 13
type textarea "25768"
click at [486, 283] on button "Приключи" at bounding box center [492, 281] width 41 height 12
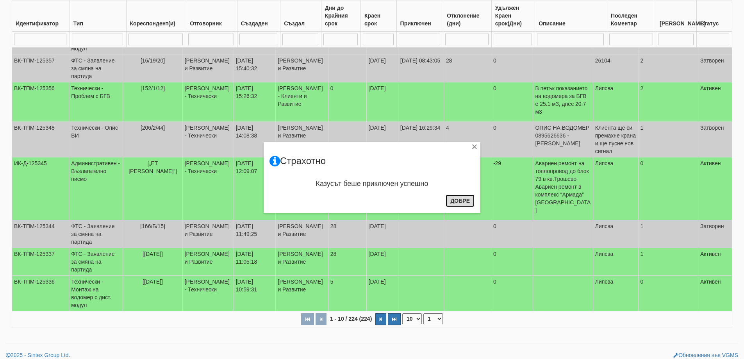
click at [460, 203] on button "Добре" at bounding box center [460, 200] width 29 height 12
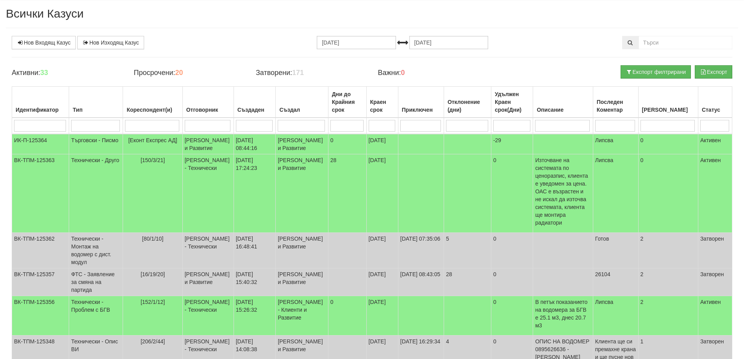
scroll to position [0, 0]
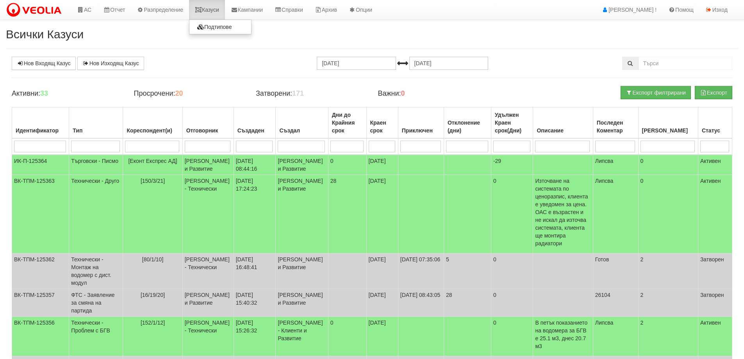
click at [208, 9] on link "Казуси" at bounding box center [207, 10] width 36 height 20
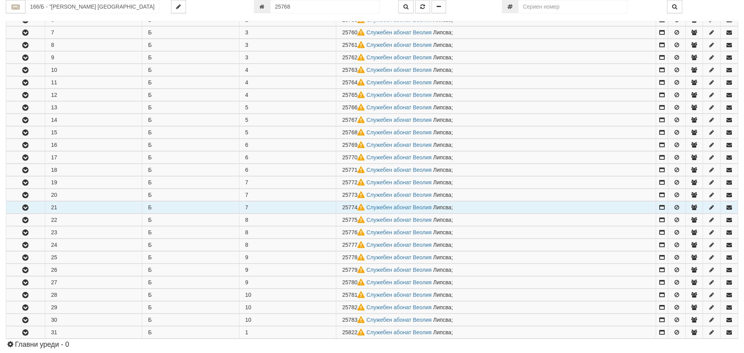
scroll to position [329, 0]
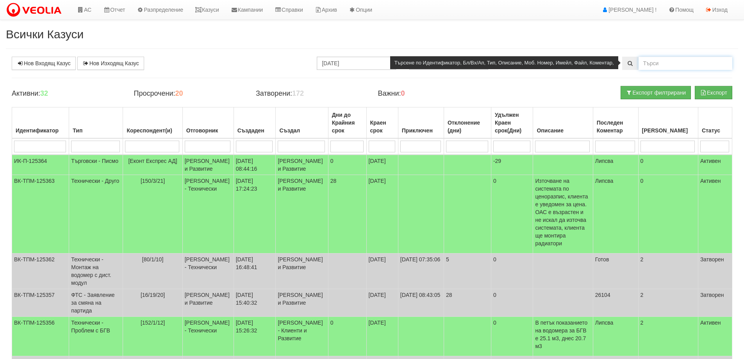
click at [667, 60] on input "text" at bounding box center [685, 63] width 94 height 13
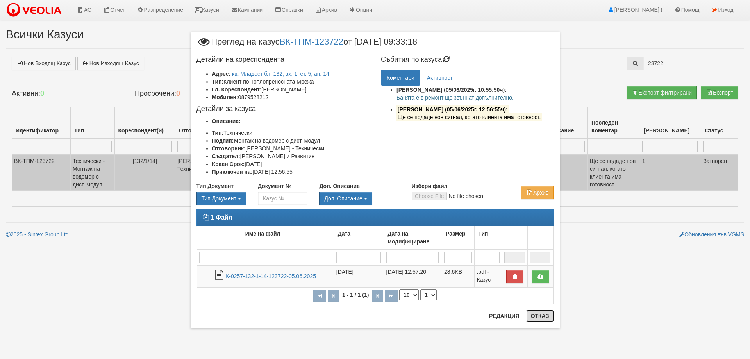
click at [539, 313] on button "Отказ" at bounding box center [540, 316] width 28 height 12
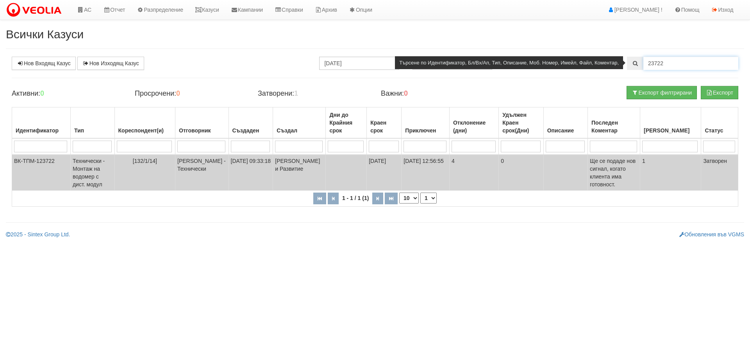
drag, startPoint x: 665, startPoint y: 61, endPoint x: 640, endPoint y: 61, distance: 25.0
click at [640, 61] on div "23722" at bounding box center [682, 63] width 111 height 13
type input "[DATE]"
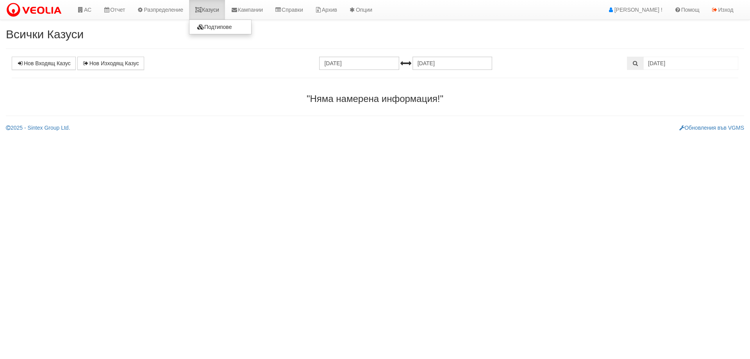
click at [215, 10] on link "Казуси" at bounding box center [207, 10] width 36 height 20
